Goal: Task Accomplishment & Management: Manage account settings

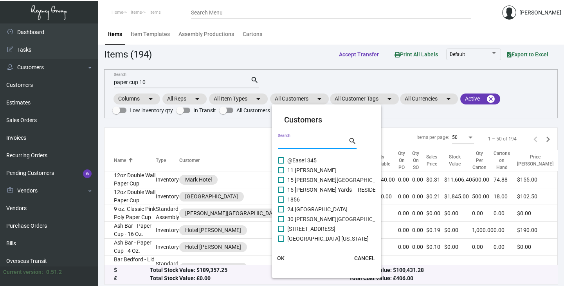
scroll to position [52, 0]
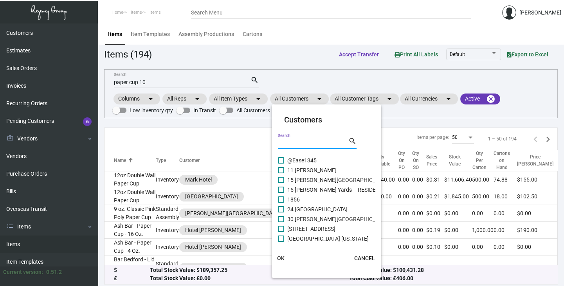
click at [280, 143] on input "Search" at bounding box center [313, 144] width 71 height 6
click at [283, 141] on input "Search" at bounding box center [313, 144] width 71 height 6
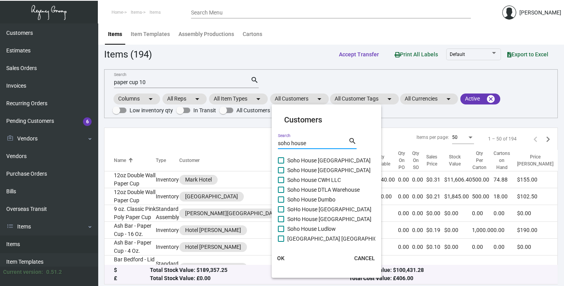
type input "soho house"
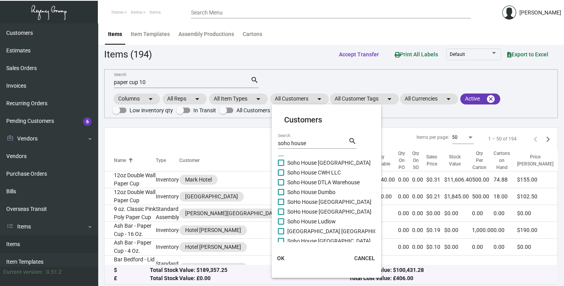
scroll to position [0, 0]
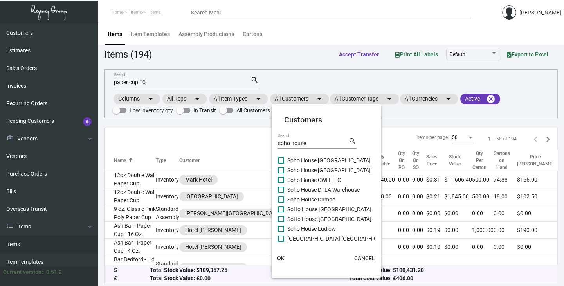
click at [281, 159] on span at bounding box center [281, 160] width 6 height 6
click at [281, 164] on input "Soho House [GEOGRAPHIC_DATA]" at bounding box center [281, 164] width 0 height 0
checkbox input "true"
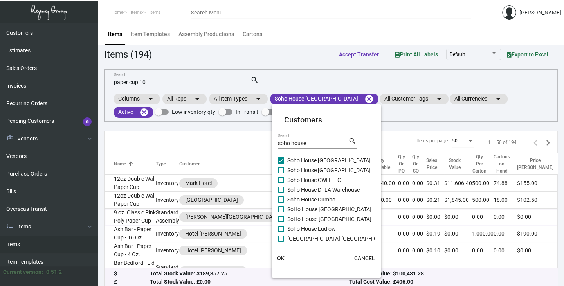
click at [284, 257] on span "OK" at bounding box center [280, 258] width 7 height 6
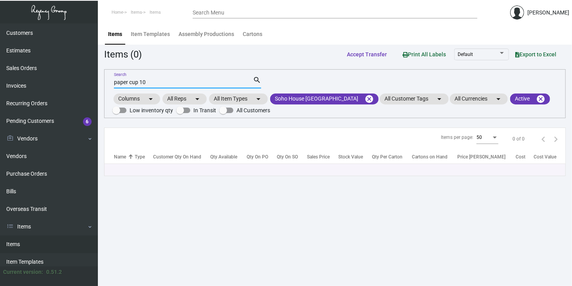
click at [154, 81] on input "paper cup 10" at bounding box center [183, 83] width 139 height 6
type input "p"
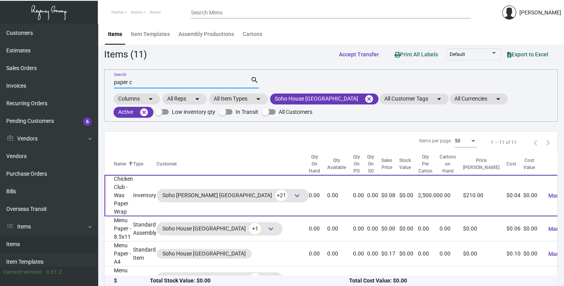
type input "paper c"
click at [549, 193] on span "Manage Cartons" at bounding box center [569, 196] width 41 height 6
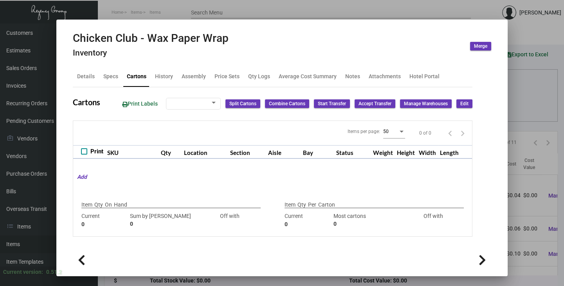
type input "10000"
type input "-10000"
type input "2,500"
type input "2500"
type input "0"
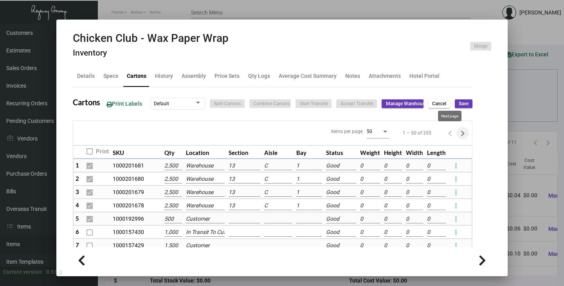
click at [458, 133] on icon "Next page" at bounding box center [463, 133] width 11 height 11
checkbox input "false"
type input "0"
checkbox input "false"
type input "0"
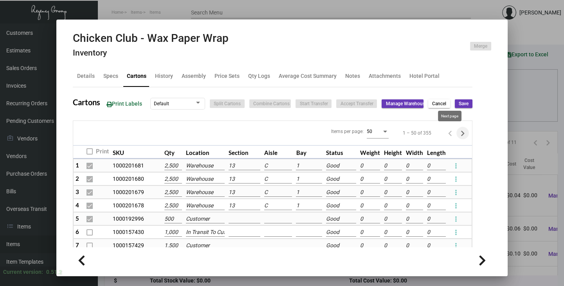
checkbox input "false"
type input "0"
checkbox input "false"
type input "0"
checkbox input "false"
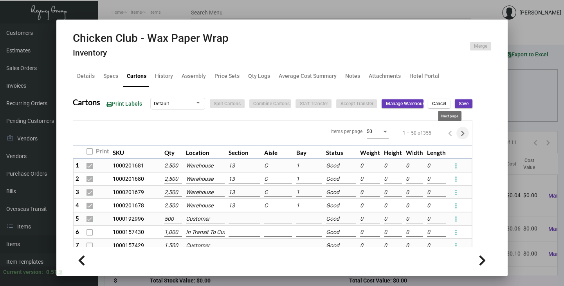
type input "0"
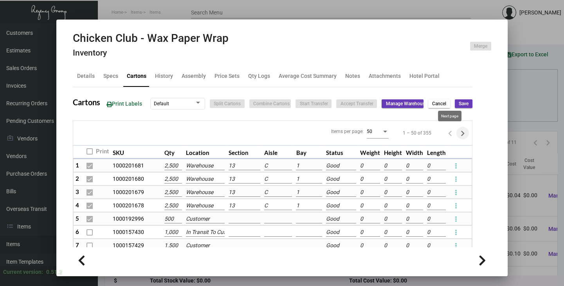
type input "0"
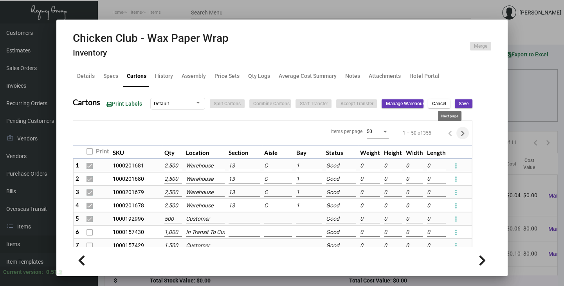
type input "0"
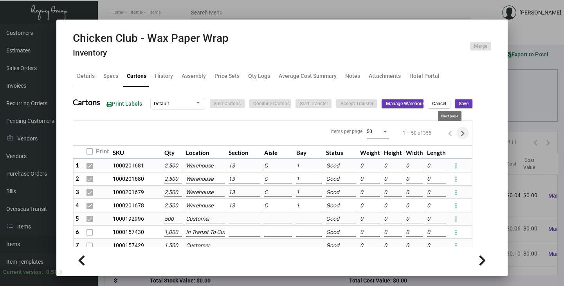
type input "0"
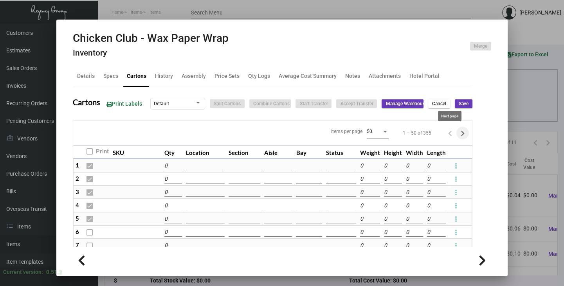
type input "0"
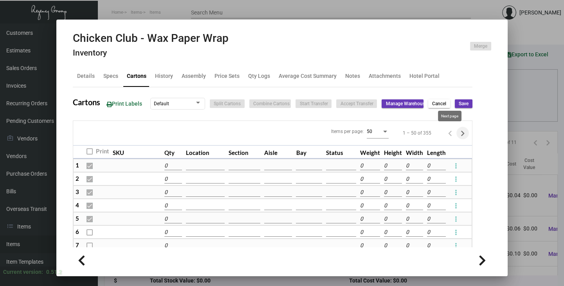
type input "0"
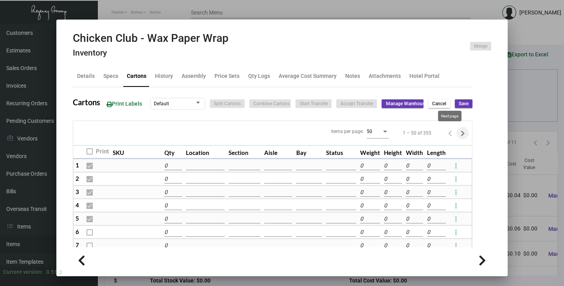
type input "0"
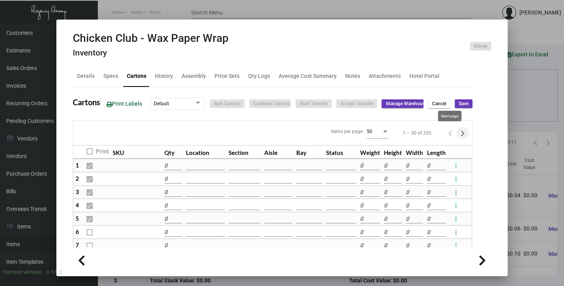
type input "0"
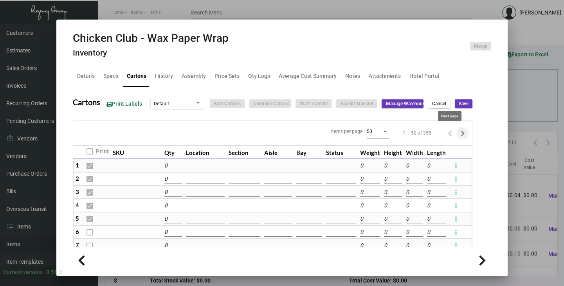
type input "0"
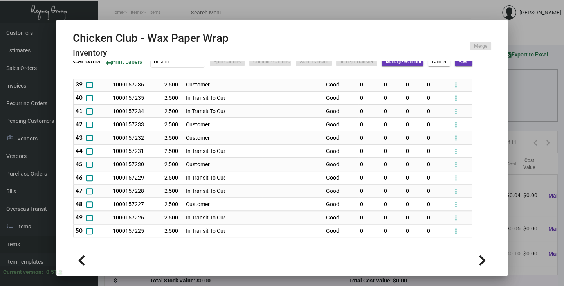
scroll to position [104, 0]
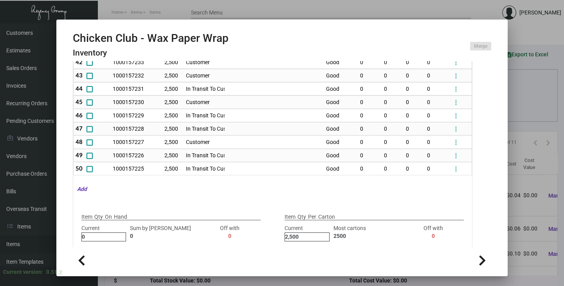
click at [526, 199] on div at bounding box center [282, 143] width 564 height 286
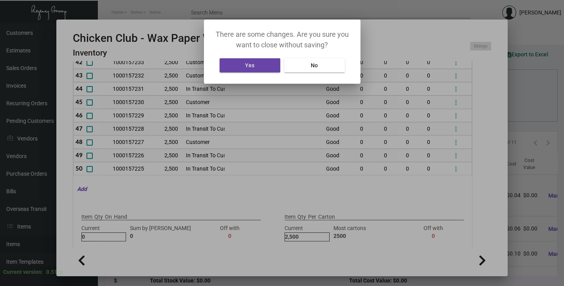
click at [257, 63] on button "Yes" at bounding box center [250, 65] width 61 height 14
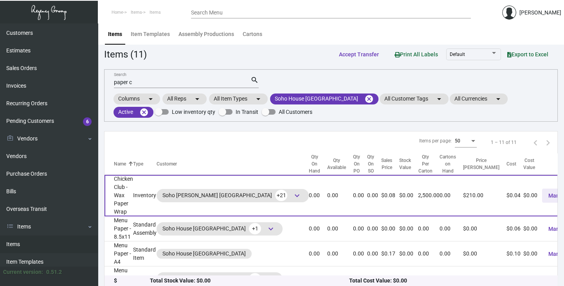
click at [549, 193] on span "Manage Cartons" at bounding box center [569, 196] width 41 height 6
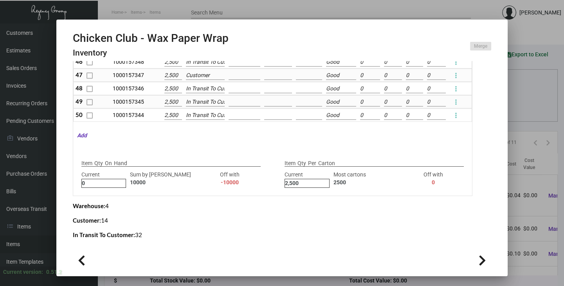
scroll to position [161, 0]
